Goal: Transaction & Acquisition: Download file/media

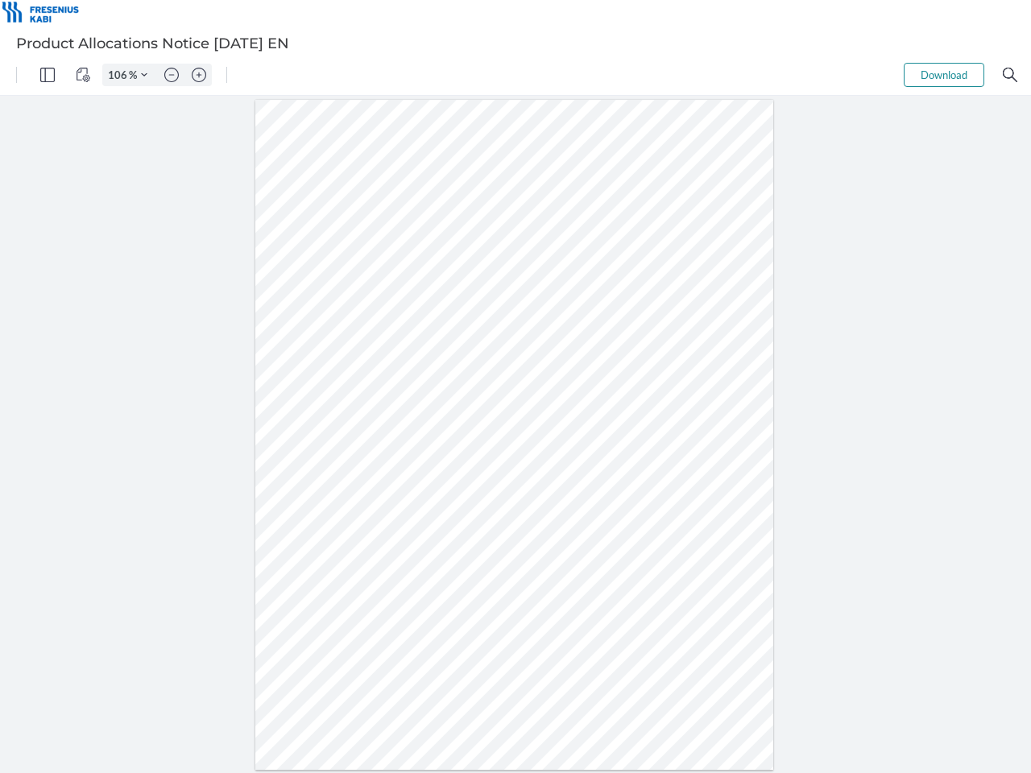
click at [48, 75] on img "Panel" at bounding box center [47, 75] width 14 height 14
click at [83, 75] on img "View Controls" at bounding box center [83, 75] width 14 height 14
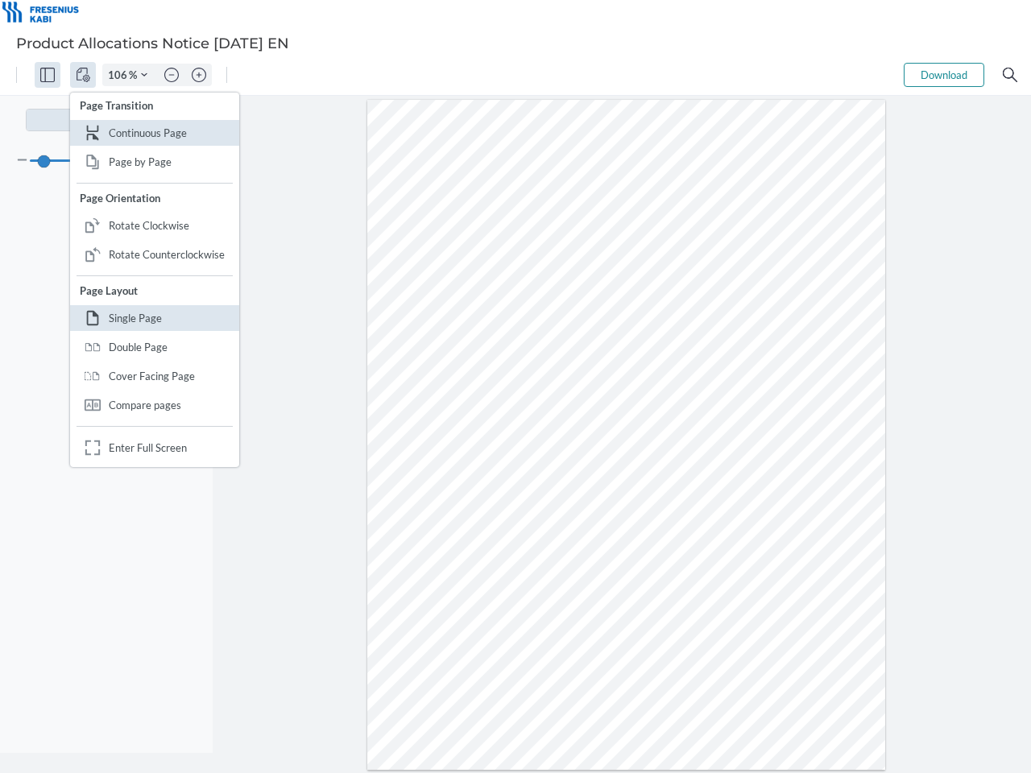
click at [120, 75] on input "106" at bounding box center [116, 75] width 26 height 14
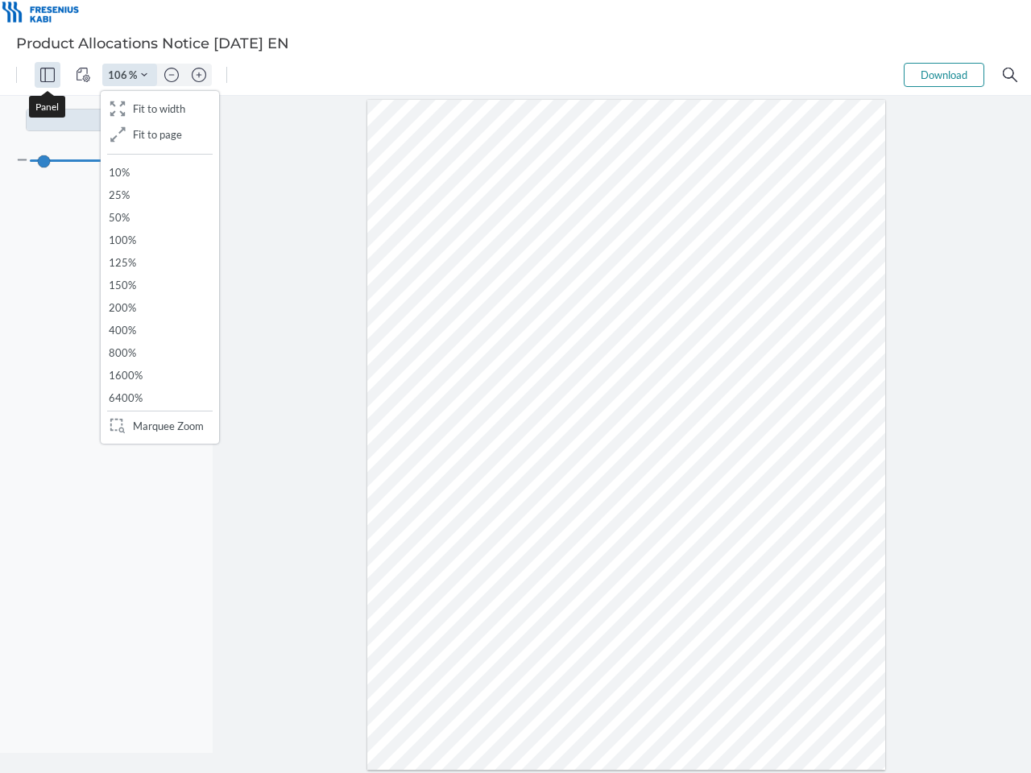
click at [144, 75] on img "Zoom Controls" at bounding box center [144, 75] width 6 height 6
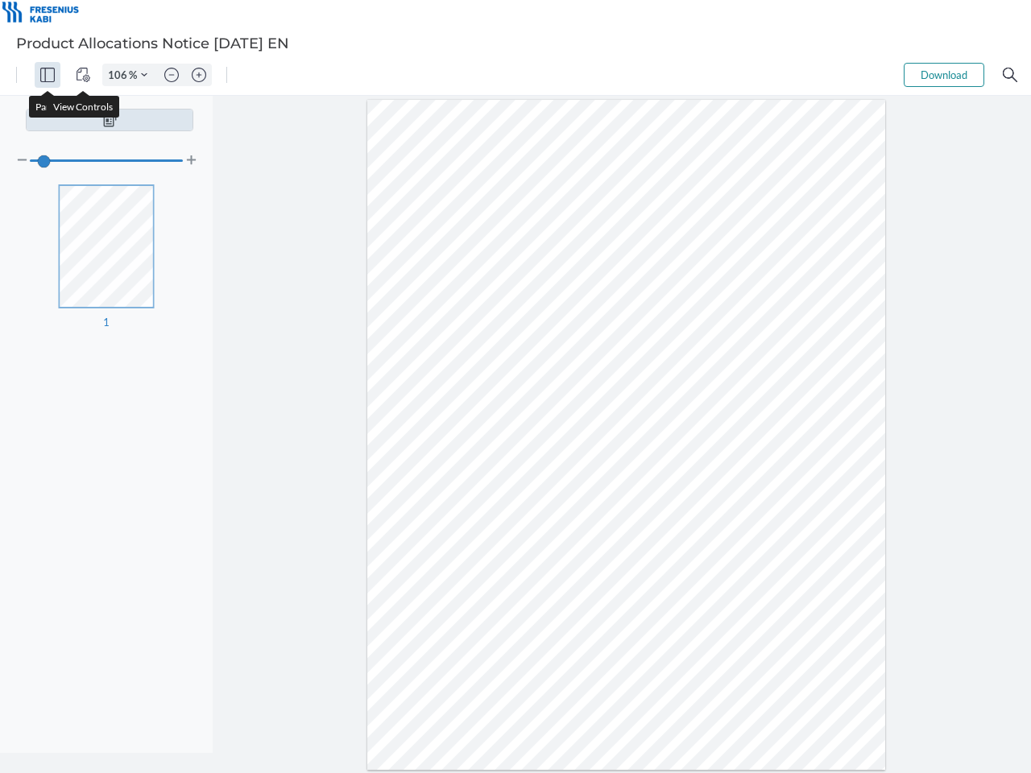
click at [172, 75] on img "Zoom out" at bounding box center [171, 75] width 14 height 14
click at [199, 75] on img "Zoom in" at bounding box center [199, 75] width 14 height 14
type input "106"
click at [944, 75] on button "Download" at bounding box center [944, 75] width 81 height 24
click at [1010, 75] on img "Search" at bounding box center [1010, 75] width 14 height 14
